Goal: Information Seeking & Learning: Understand process/instructions

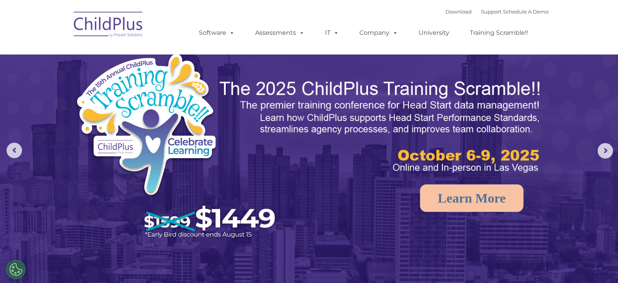
select select "MEDIUM"
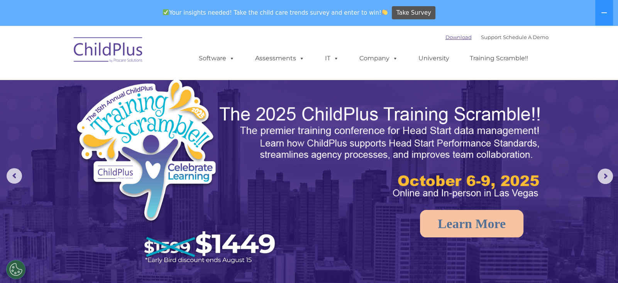
click at [445, 37] on link "Download" at bounding box center [458, 37] width 26 height 6
click at [608, 183] on rs-arrow at bounding box center [605, 175] width 15 height 15
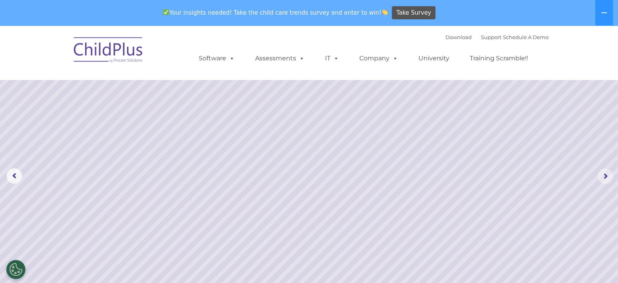
click at [606, 180] on rs-arrow at bounding box center [605, 175] width 15 height 15
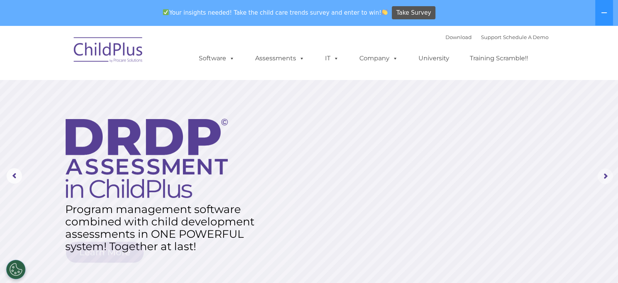
click at [606, 180] on rs-arrow at bounding box center [605, 175] width 15 height 15
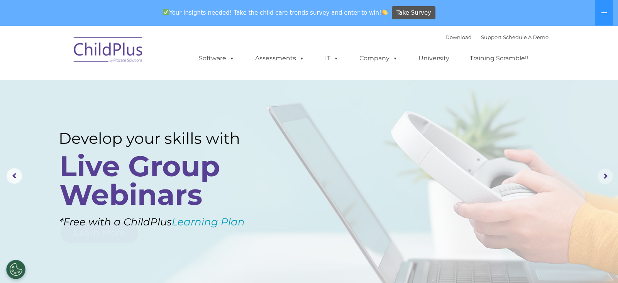
click at [606, 180] on rs-arrow at bounding box center [605, 175] width 15 height 15
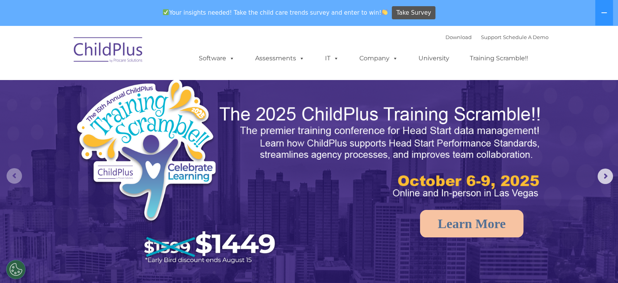
click at [17, 171] on rs-arrow at bounding box center [14, 175] width 15 height 15
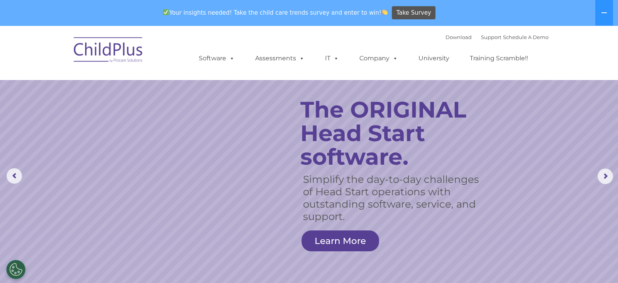
click at [361, 238] on link "Learn More" at bounding box center [340, 240] width 78 height 21
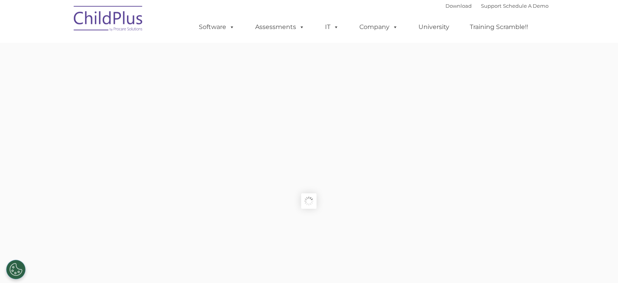
type input ""
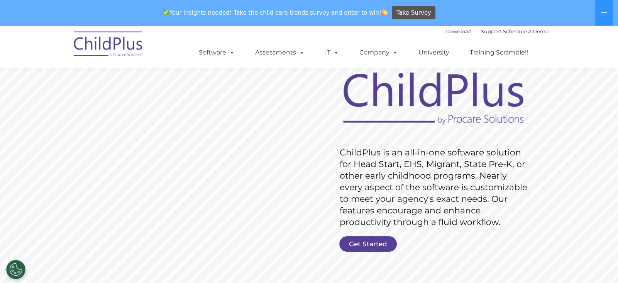
scroll to position [56, 0]
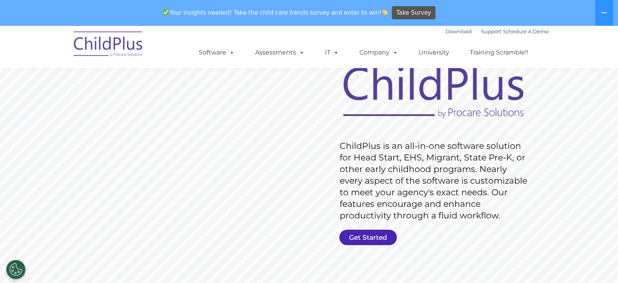
click at [366, 234] on link "Get Started" at bounding box center [368, 236] width 58 height 15
click at [346, 232] on link "Get Started" at bounding box center [368, 236] width 58 height 15
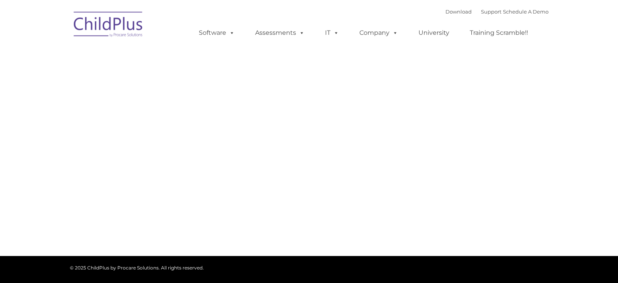
type input ""
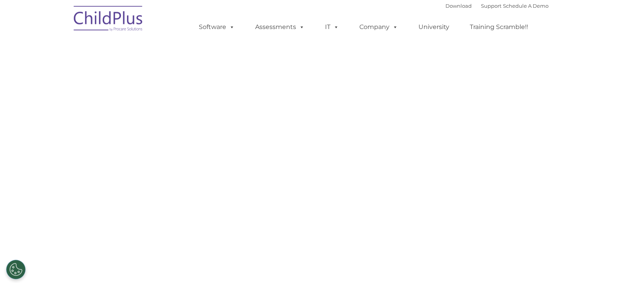
select select "MEDIUM"
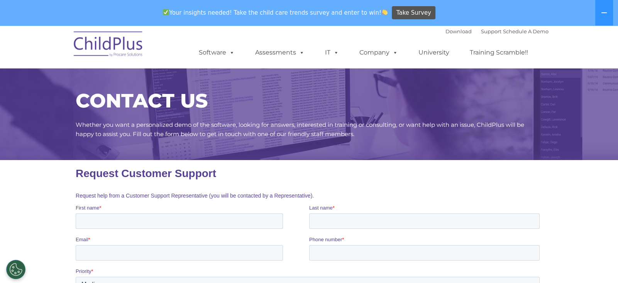
scroll to position [419, 0]
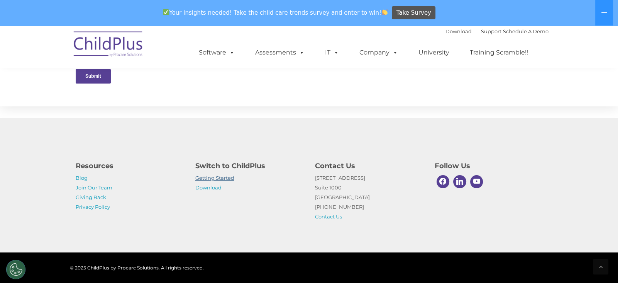
click at [211, 177] on link "Getting Started" at bounding box center [214, 177] width 39 height 6
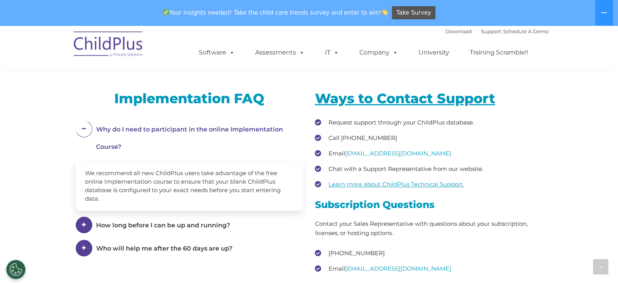
scroll to position [1241, 0]
